Goal: Task Accomplishment & Management: Manage account settings

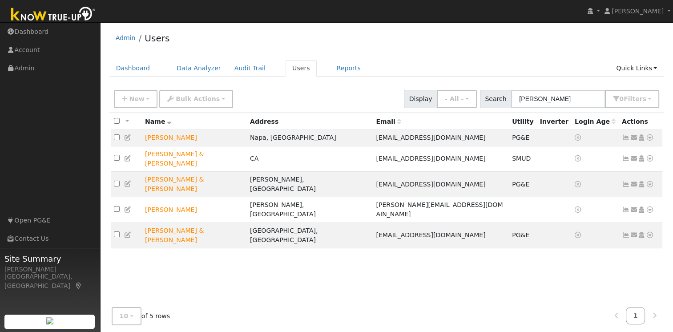
drag, startPoint x: 554, startPoint y: 97, endPoint x: 512, endPoint y: 97, distance: 42.3
click at [512, 97] on div "Search [PERSON_NAME] 0 Filter s My accounts Role Show - All - Show Leads Admin …" at bounding box center [570, 99] width 180 height 18
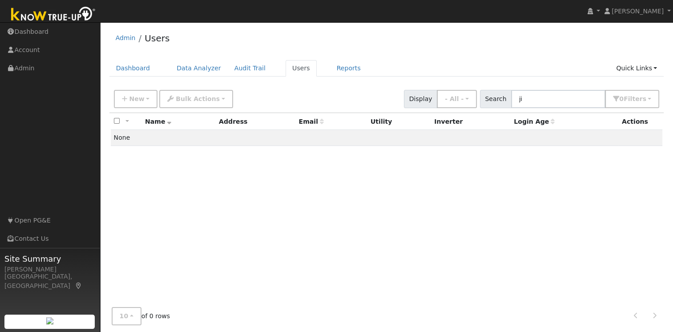
type input "j"
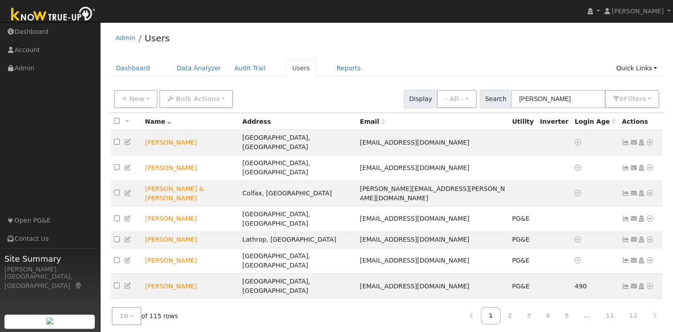
type input "[PERSON_NAME]"
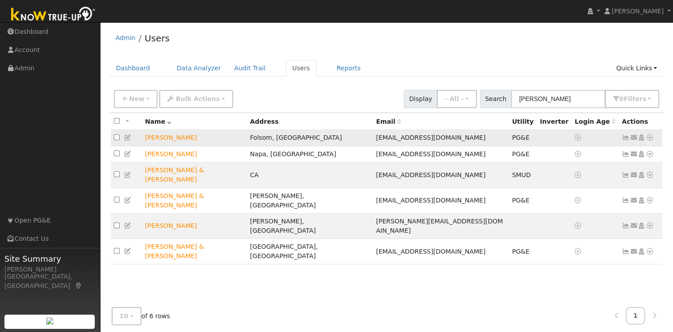
click at [626, 138] on icon at bounding box center [626, 137] width 8 height 6
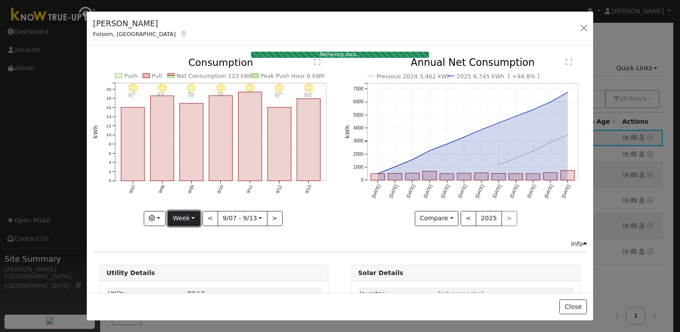
click at [185, 217] on button "Week" at bounding box center [184, 218] width 32 height 15
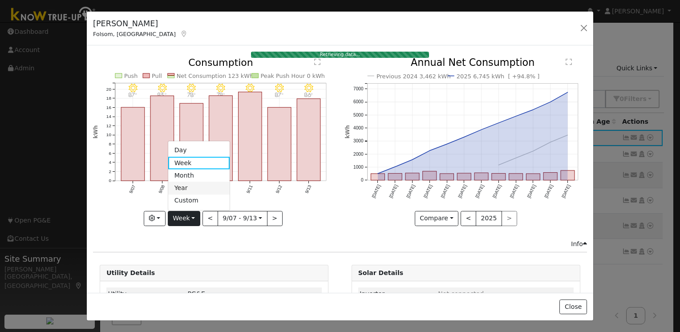
click at [184, 188] on link "Year" at bounding box center [199, 188] width 62 height 12
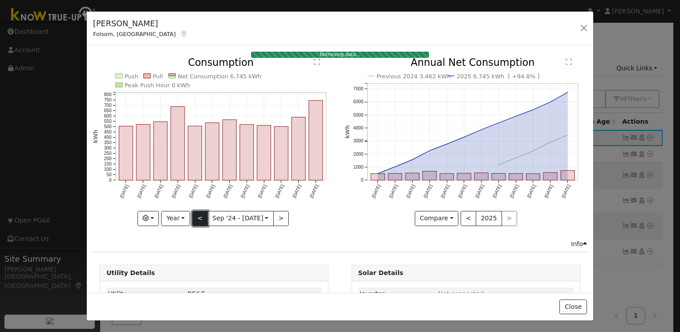
click at [194, 218] on button "<" at bounding box center [200, 218] width 16 height 15
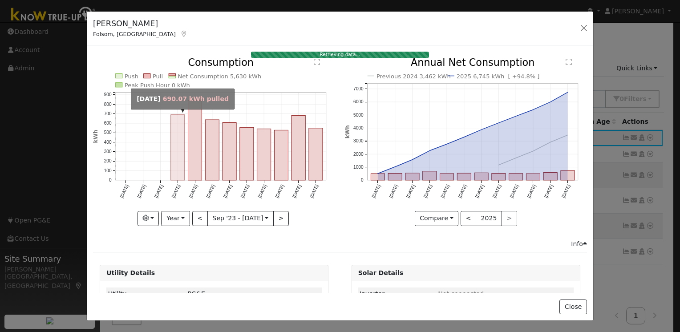
click at [176, 154] on rect "onclick=""" at bounding box center [178, 147] width 14 height 65
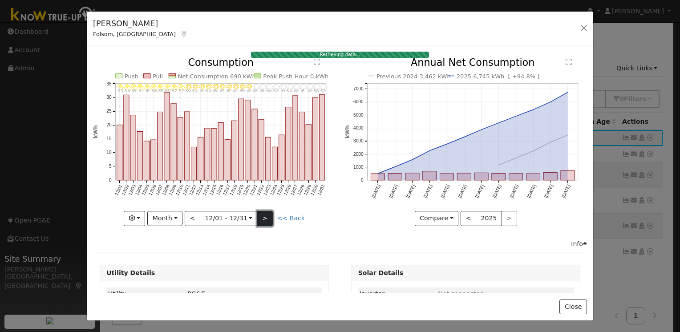
click at [263, 215] on button ">" at bounding box center [265, 218] width 16 height 15
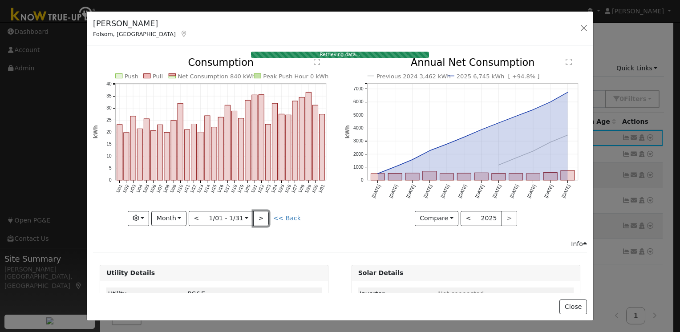
click at [263, 215] on button ">" at bounding box center [261, 218] width 16 height 15
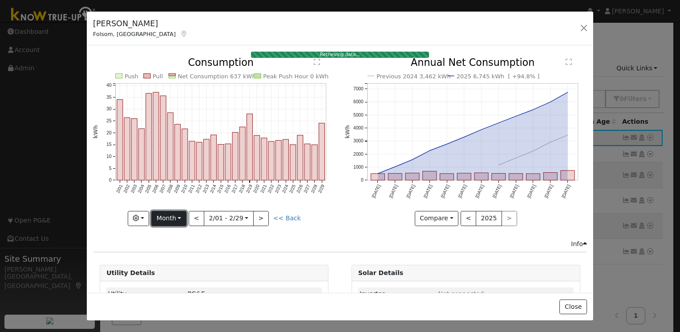
click at [180, 216] on button "Month" at bounding box center [168, 218] width 35 height 15
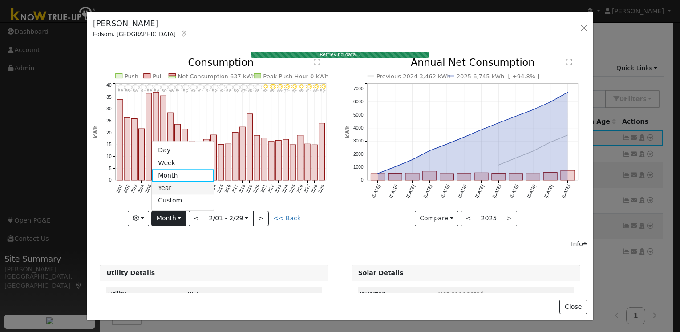
click at [179, 185] on link "Year" at bounding box center [183, 188] width 62 height 12
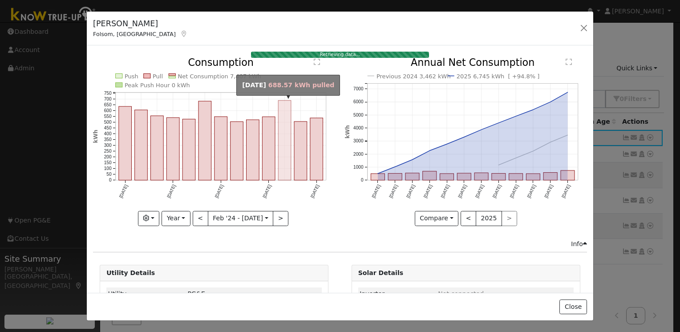
click at [281, 143] on rect "onclick=""" at bounding box center [285, 141] width 13 height 80
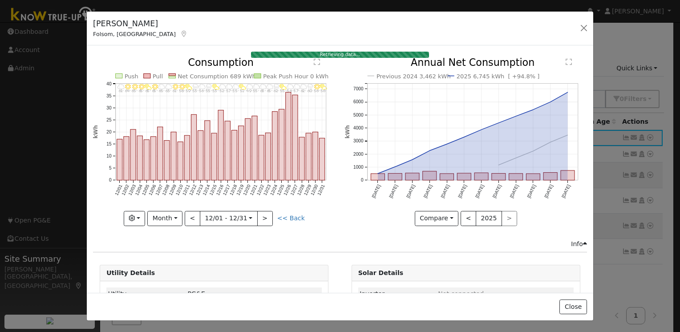
click at [289, 138] on icon "12/31 - PartlyCloudy 56° 12/30 - MostlyClear 56° 12/29 - Drizzle 60° 12/28 - Cl…" at bounding box center [214, 139] width 242 height 162
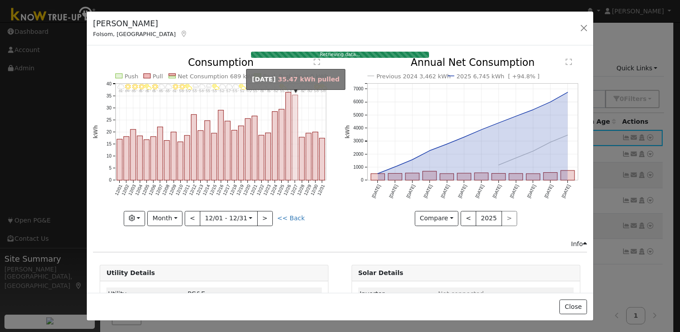
click at [293, 138] on rect "onclick=""" at bounding box center [294, 137] width 5 height 85
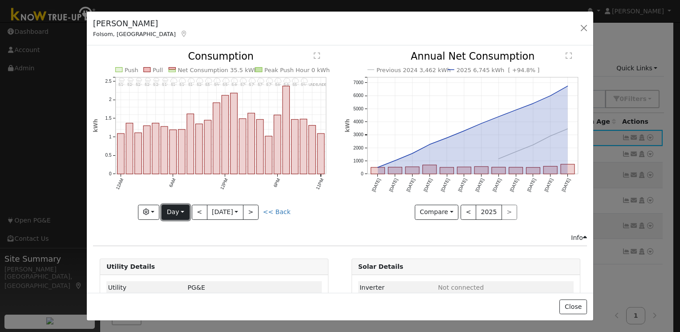
click at [181, 210] on button "Day" at bounding box center [176, 212] width 28 height 15
click at [186, 263] on link "Year" at bounding box center [193, 267] width 62 height 12
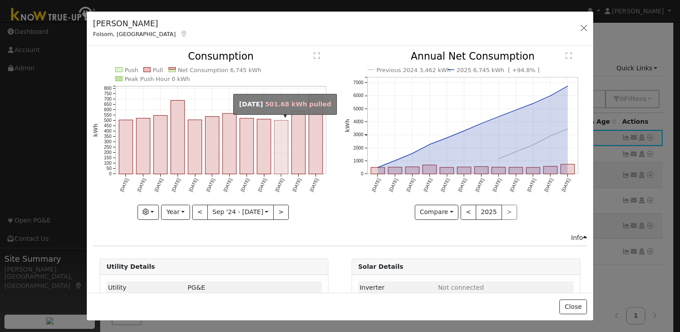
click at [278, 149] on rect "onclick=""" at bounding box center [282, 148] width 14 height 54
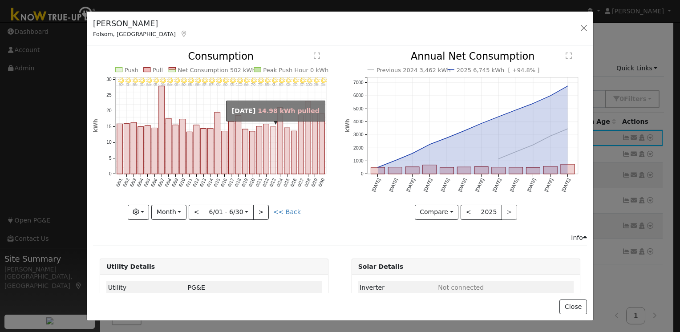
click at [271, 156] on rect "onclick=""" at bounding box center [274, 150] width 6 height 47
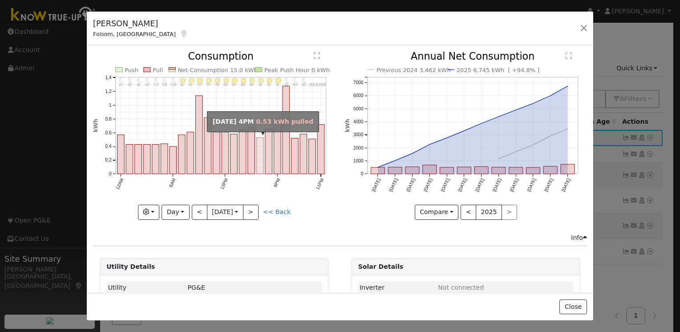
click at [259, 151] on rect "onclick=""" at bounding box center [260, 156] width 7 height 36
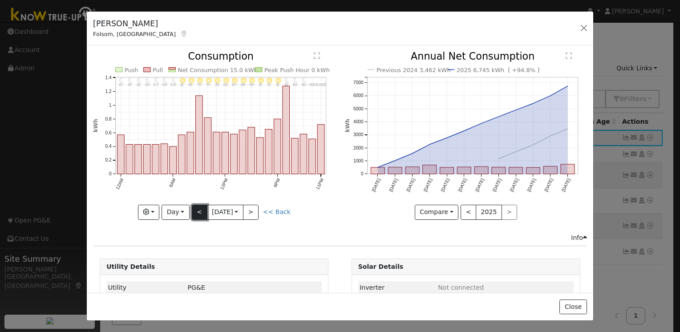
click at [198, 209] on button "<" at bounding box center [200, 212] width 16 height 15
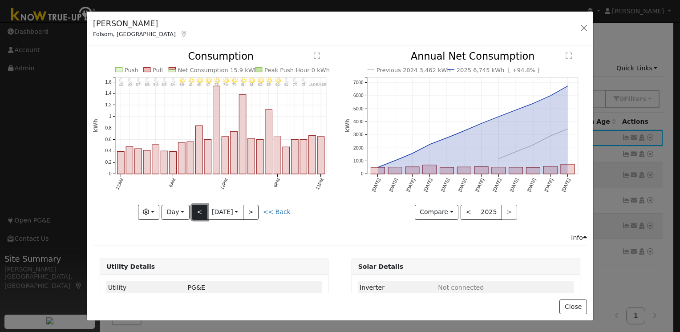
click at [198, 209] on button "<" at bounding box center [200, 212] width 16 height 15
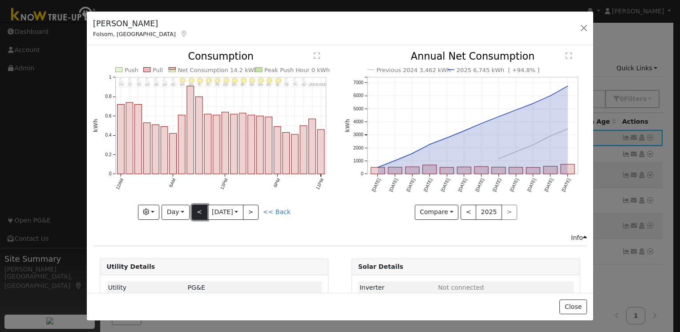
click at [198, 209] on button "<" at bounding box center [200, 212] width 16 height 15
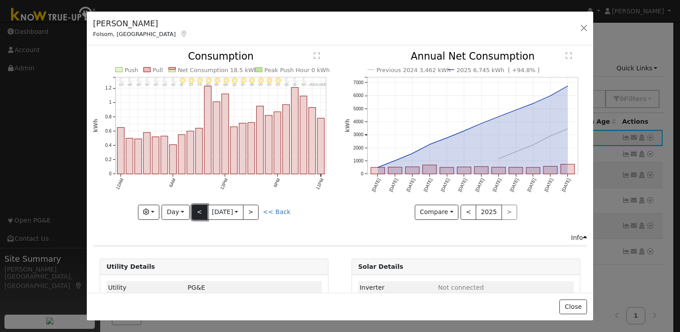
click at [198, 209] on button "<" at bounding box center [200, 212] width 16 height 15
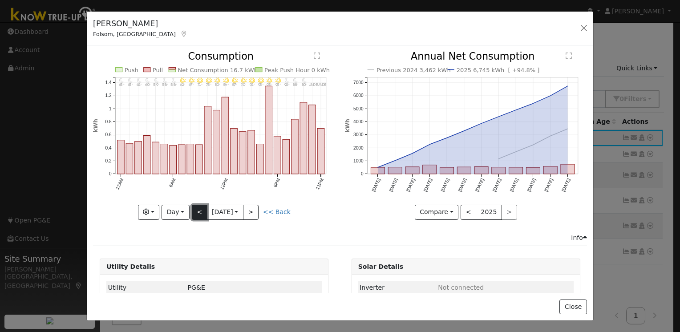
click at [198, 209] on button "<" at bounding box center [200, 212] width 16 height 15
type input "[DATE]"
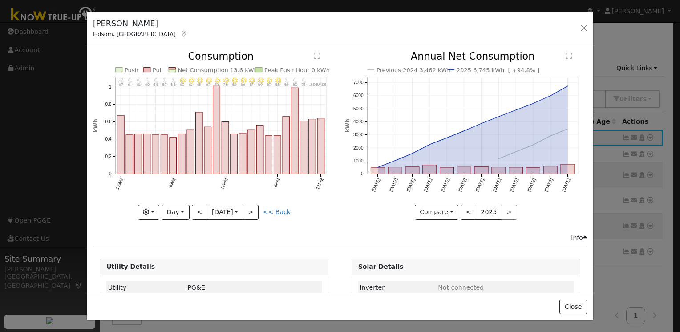
click at [576, 24] on div "[PERSON_NAME], CA Default Account Default Account [STREET_ADDRESS][PERSON_NAME]…" at bounding box center [340, 29] width 506 height 34
click at [590, 27] on div "[PERSON_NAME], CA Default Account Default Account [STREET_ADDRESS][PERSON_NAME]…" at bounding box center [340, 29] width 506 height 34
click at [582, 28] on button "button" at bounding box center [584, 28] width 12 height 12
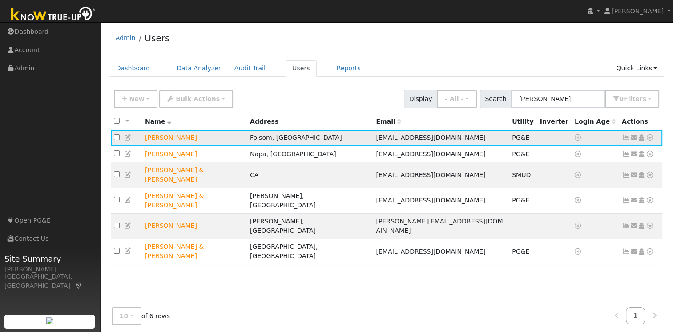
click at [127, 138] on icon at bounding box center [128, 137] width 8 height 6
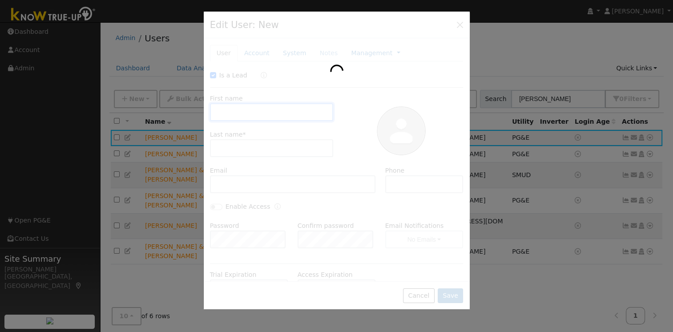
checkbox input "true"
type input "[PERSON_NAME]"
type input "Ji"
type input "[EMAIL_ADDRESS][DOMAIN_NAME]"
type input "[PHONE_NUMBER]"
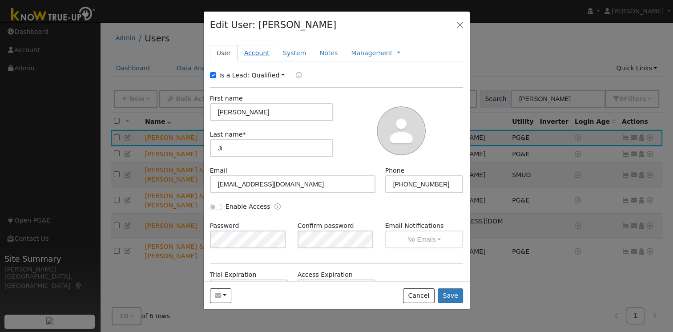
click at [263, 52] on link "Account" at bounding box center [257, 53] width 39 height 16
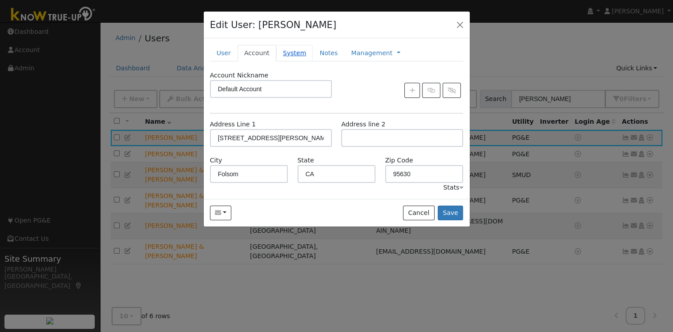
click at [294, 56] on link "System" at bounding box center [294, 53] width 37 height 16
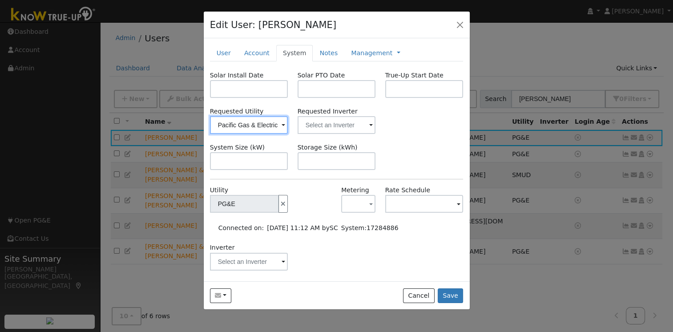
click at [283, 125] on input "Pacific Gas & Electric" at bounding box center [249, 125] width 78 height 18
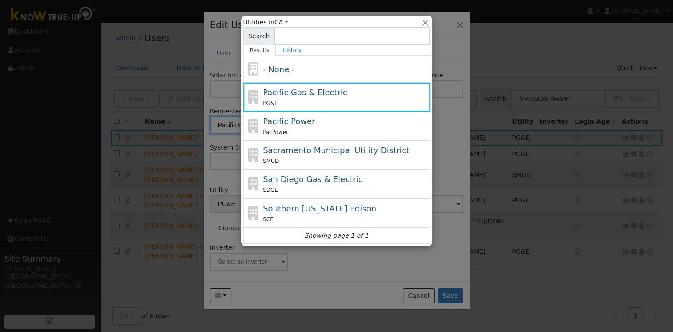
click at [301, 151] on span "Sacramento Municipal Utility District" at bounding box center [336, 149] width 146 height 9
type input "Sacramento Municipal Utility District"
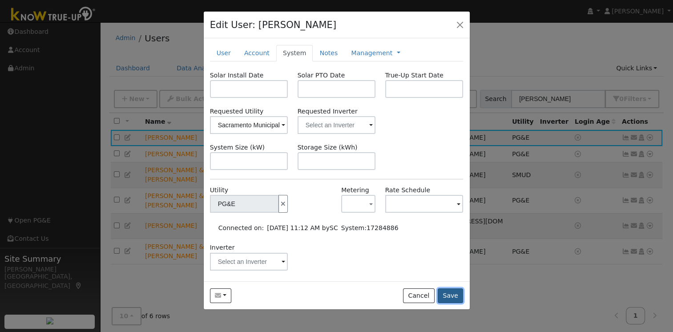
click at [457, 299] on button "Save" at bounding box center [451, 295] width 26 height 15
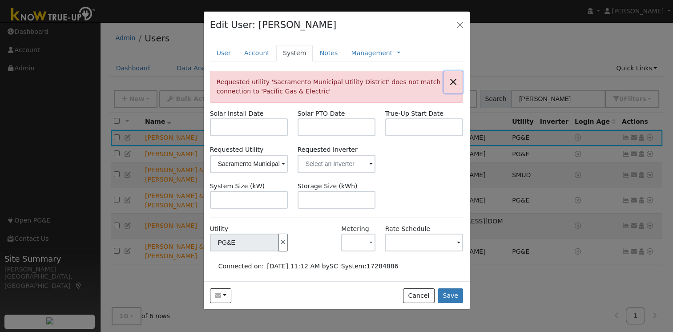
click at [448, 82] on button "button" at bounding box center [453, 82] width 19 height 22
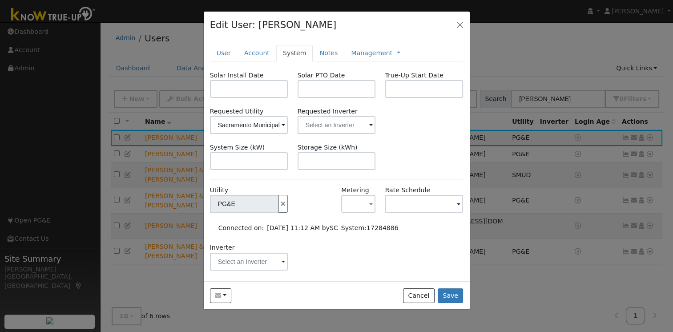
click at [199, 201] on div "Edit User: [PERSON_NAME] Default Account Default Account [STREET_ADDRESS][PERSO…" at bounding box center [336, 166] width 673 height 332
click at [279, 205] on icon "button" at bounding box center [283, 204] width 8 height 6
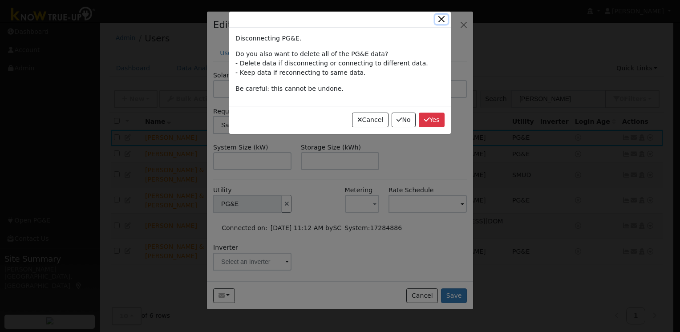
click at [440, 20] on button "button" at bounding box center [441, 19] width 12 height 9
click at [375, 121] on button "Cancel" at bounding box center [370, 120] width 36 height 15
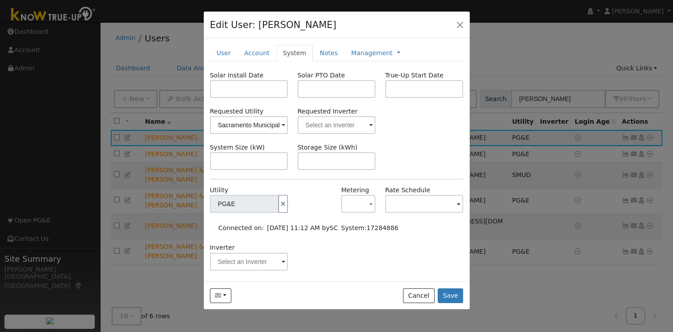
click at [460, 31] on div "Edit User: [PERSON_NAME] Default Account Default Account [STREET_ADDRESS][PERSO…" at bounding box center [337, 25] width 266 height 27
click at [461, 23] on button "button" at bounding box center [460, 24] width 12 height 12
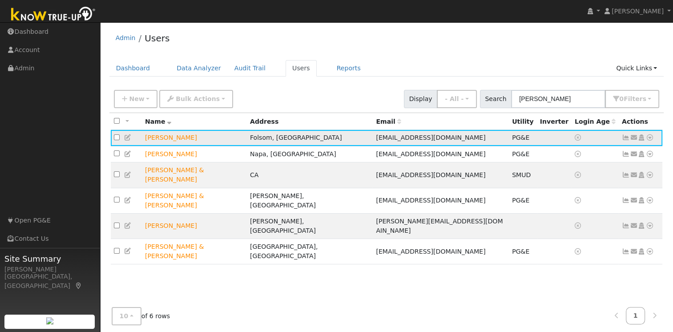
click at [625, 138] on icon at bounding box center [626, 137] width 8 height 6
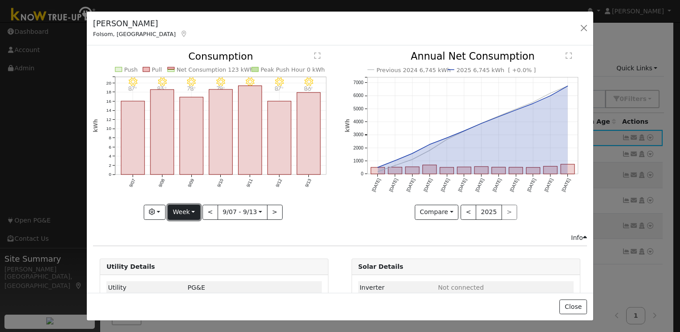
click at [189, 213] on button "Week" at bounding box center [184, 212] width 32 height 15
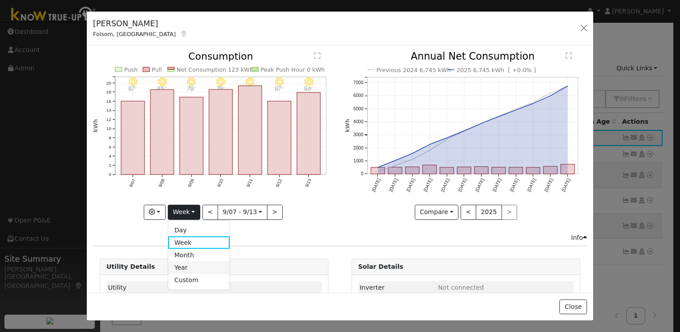
click at [192, 266] on link "Year" at bounding box center [199, 267] width 62 height 12
type input "[DATE]"
